Goal: Task Accomplishment & Management: Manage account settings

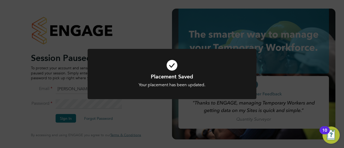
drag, startPoint x: 288, startPoint y: 91, endPoint x: 284, endPoint y: 71, distance: 20.7
click at [288, 91] on div "Placement Saved Your placement has been updated. Cancel Okay" at bounding box center [172, 74] width 344 height 148
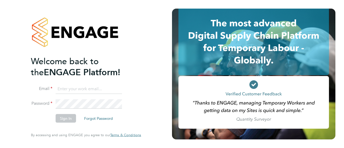
type input "lloyd.holliday@Vistry.co.uk"
click at [61, 117] on button "Sign In" at bounding box center [66, 118] width 20 height 9
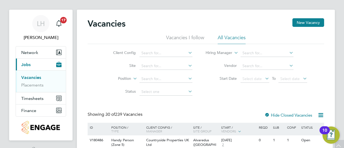
scroll to position [5, 0]
click at [166, 66] on input at bounding box center [165, 67] width 53 height 8
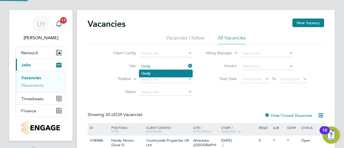
type input "Undy"
click at [163, 75] on li "Undy" at bounding box center [165, 73] width 53 height 7
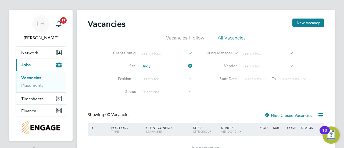
click at [221, 87] on div "Client Config Site Undy Position Status Hiring Manager Vendor Start Date Select…" at bounding box center [206, 71] width 236 height 54
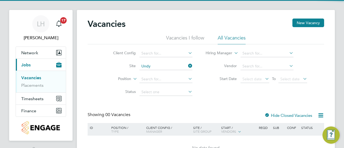
scroll to position [37, 0]
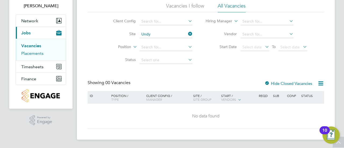
click at [26, 52] on link "Placements" at bounding box center [32, 53] width 22 height 5
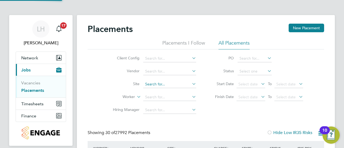
click at [152, 83] on input at bounding box center [169, 85] width 53 height 8
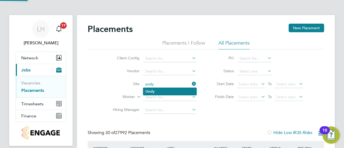
click at [166, 90] on li "Undy" at bounding box center [169, 91] width 53 height 7
type input "Undy"
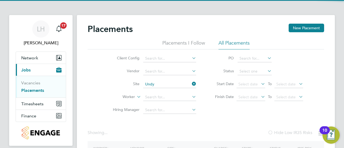
click at [217, 119] on div "Placements New Placement Placements I Follow All Placements Client Config Vendo…" at bounding box center [206, 104] width 236 height 161
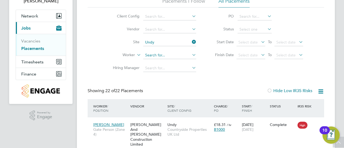
click at [157, 54] on input at bounding box center [169, 56] width 53 height 8
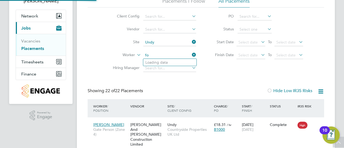
type input "f"
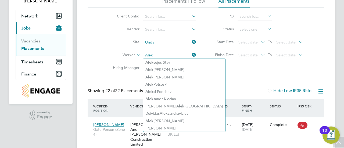
type input "Alek"
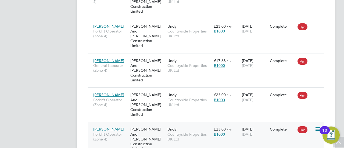
click at [107, 127] on span "Aleksandrs Sedovs" at bounding box center [108, 129] width 31 height 5
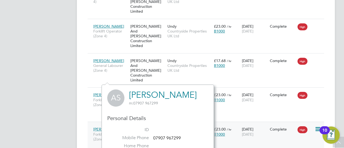
click at [104, 127] on span "Aleksandrs Sedovs" at bounding box center [108, 129] width 31 height 5
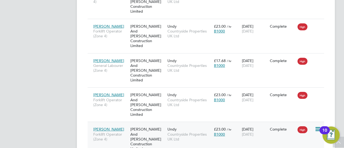
click at [279, 124] on div "Complete" at bounding box center [282, 129] width 28 height 10
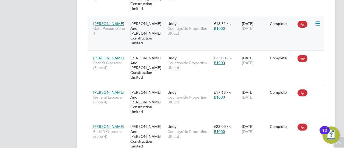
scroll to position [345, 0]
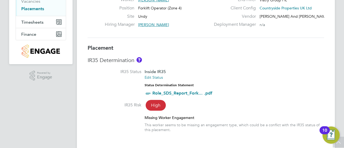
scroll to position [206, 0]
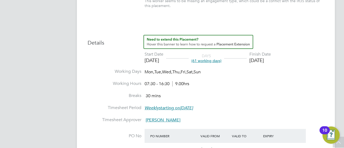
click at [221, 62] on span "(61 working days)" at bounding box center [206, 60] width 30 height 5
click at [210, 61] on span "(61 working days)" at bounding box center [206, 60] width 30 height 5
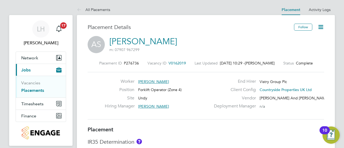
click at [324, 30] on icon at bounding box center [320, 27] width 7 height 7
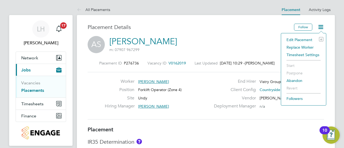
click at [294, 39] on li "Edit Placement e" at bounding box center [302, 40] width 39 height 8
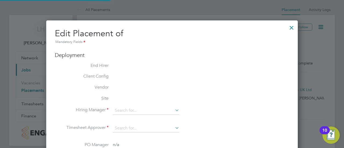
type input "Mark Doyle"
type input "03 Mar 2025"
type input "02 May 2025"
type input "07:30"
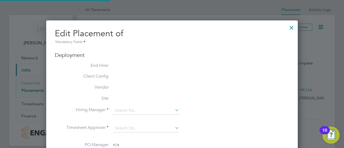
type input "16:30"
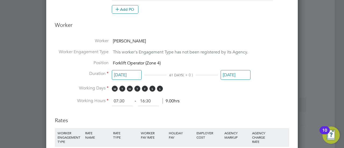
click at [236, 74] on input "02 May 2025" at bounding box center [235, 75] width 30 height 10
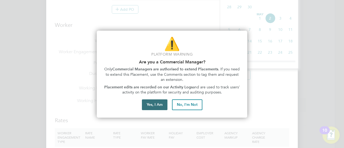
click at [161, 104] on button "Yes, I Am" at bounding box center [155, 104] width 26 height 11
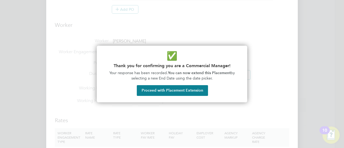
click at [172, 96] on div "✅ Thank you for confirming you are a Commercial Manager! Your response has been…" at bounding box center [172, 74] width 150 height 57
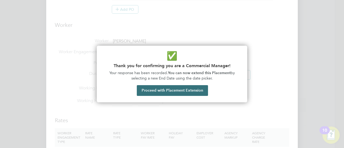
click at [170, 93] on button "Proceed with Placement Extension" at bounding box center [172, 90] width 71 height 11
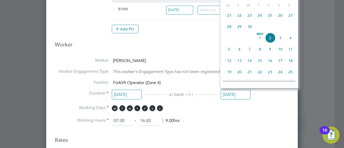
click at [270, 61] on span "16" at bounding box center [270, 61] width 10 height 10
type input "16 May 2025"
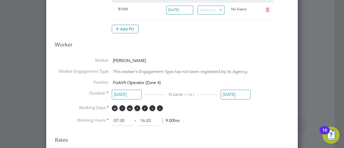
click at [270, 105] on li "Working Days M T W T F S S" at bounding box center [172, 110] width 234 height 11
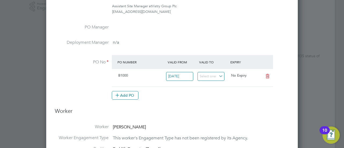
click at [154, 91] on div "Add PO" at bounding box center [192, 95] width 161 height 9
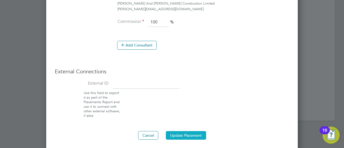
click at [196, 132] on button "Update Placement" at bounding box center [186, 135] width 40 height 9
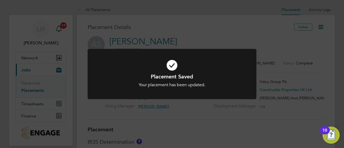
click at [248, 40] on div "Placement Saved Your placement has been updated. Cancel Okay" at bounding box center [172, 74] width 344 height 148
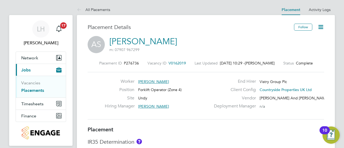
click at [250, 38] on div "AS Aleksandrs Sedovs m: 07907 967299" at bounding box center [206, 45] width 236 height 18
